Goal: Transaction & Acquisition: Purchase product/service

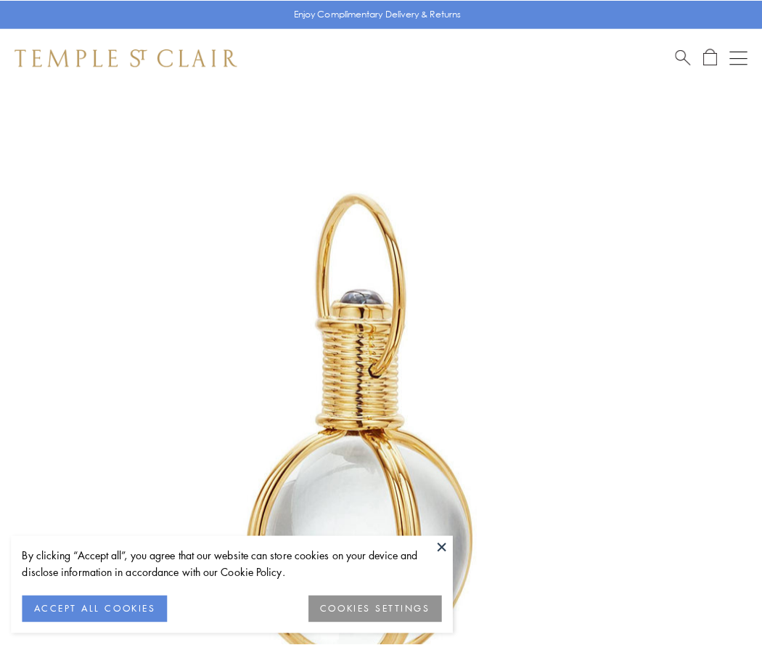
scroll to position [379, 0]
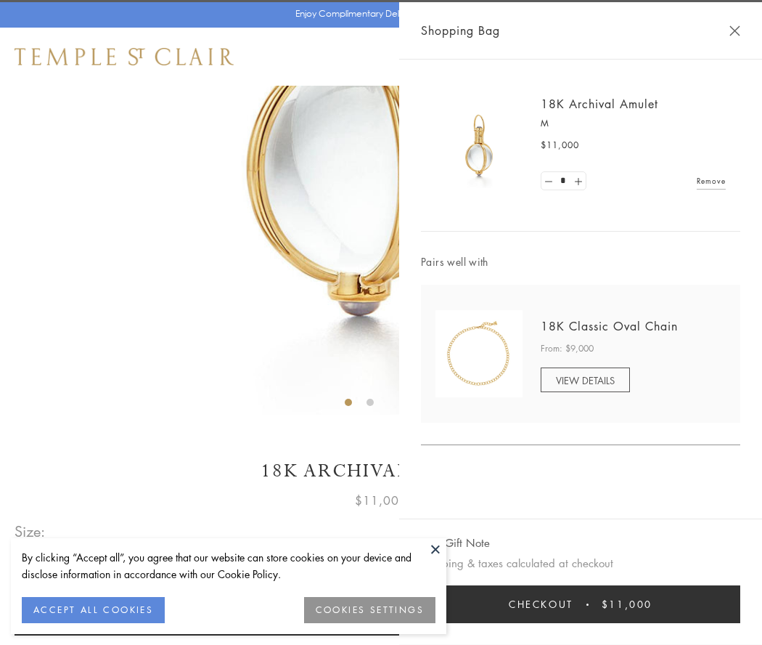
click at [581, 604] on button "Checkout $11,000" at bounding box center [580, 604] width 319 height 38
